Goal: Transaction & Acquisition: Purchase product/service

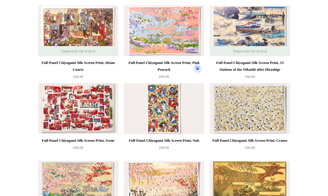
scroll to position [19, 0]
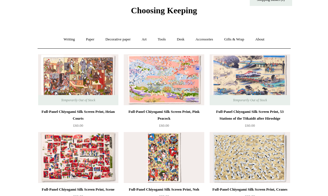
click at [162, 75] on img at bounding box center [164, 79] width 80 height 51
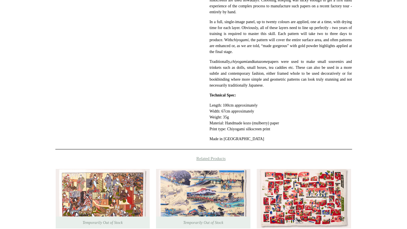
scroll to position [220, 0]
